Goal: Information Seeking & Learning: Understand process/instructions

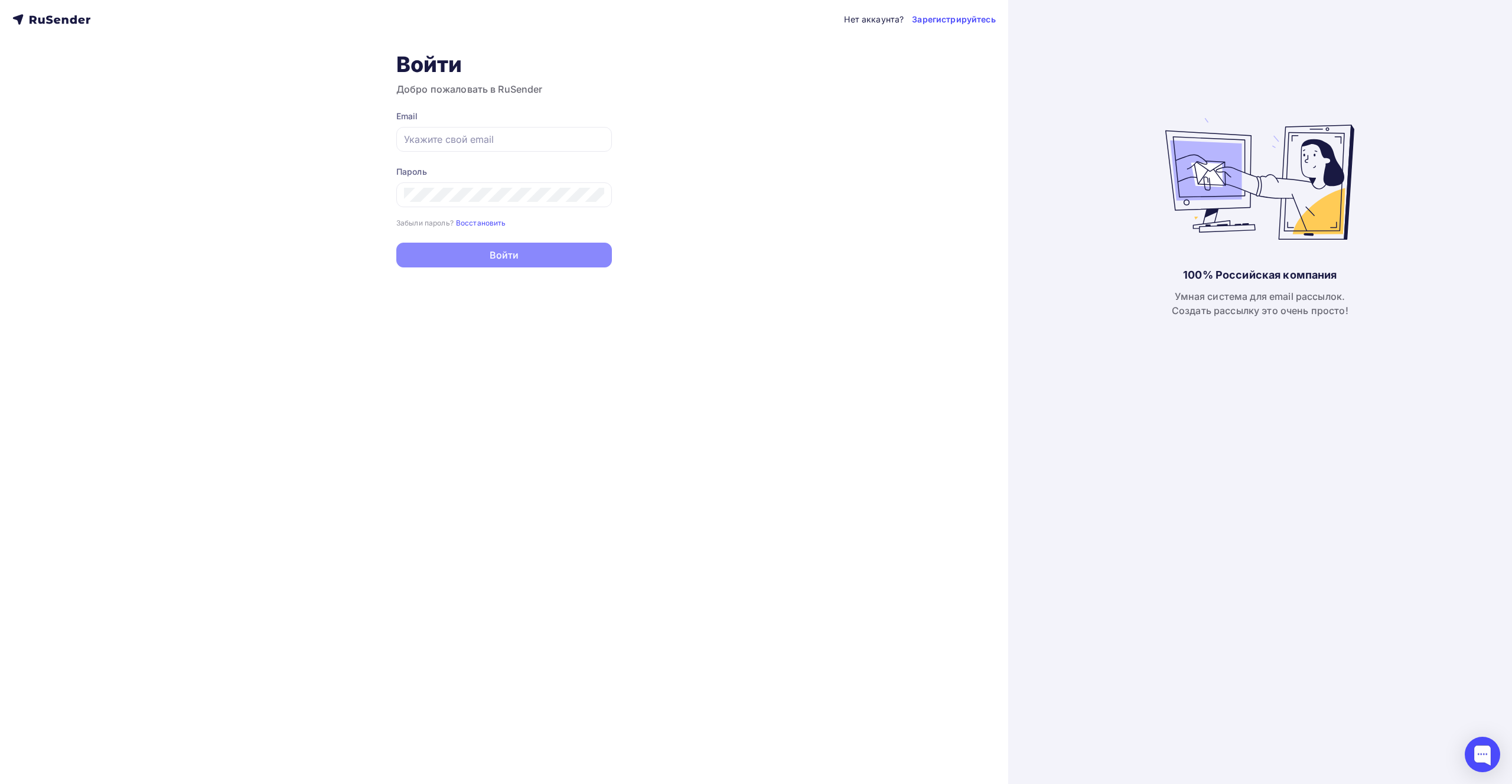
type input "[EMAIL_ADDRESS][DOMAIN_NAME]"
click at [491, 248] on button "Войти" at bounding box center [504, 256] width 215 height 25
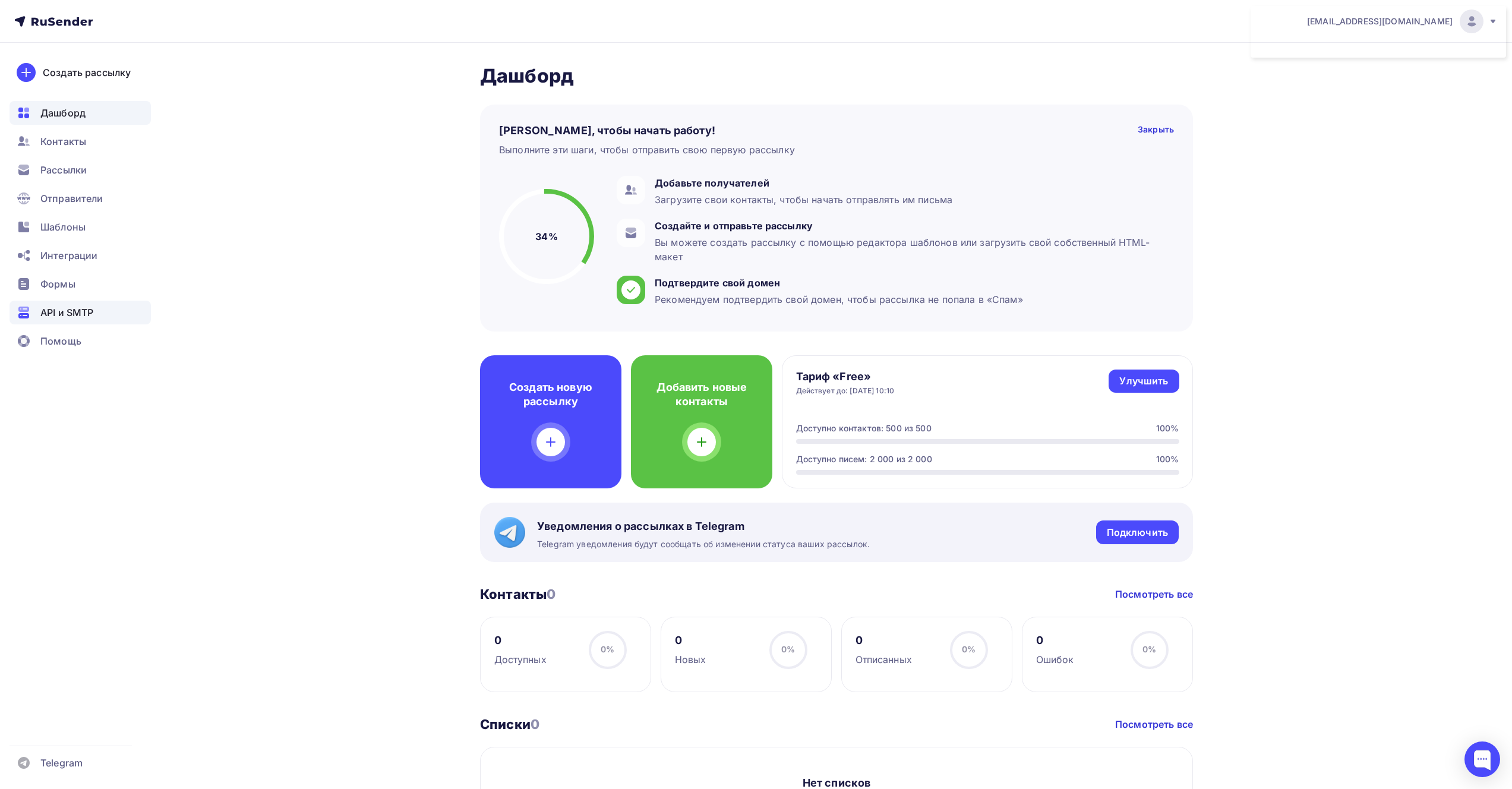
click at [61, 308] on span "API и SMTP" at bounding box center [66, 313] width 53 height 15
